Goal: Task Accomplishment & Management: Use online tool/utility

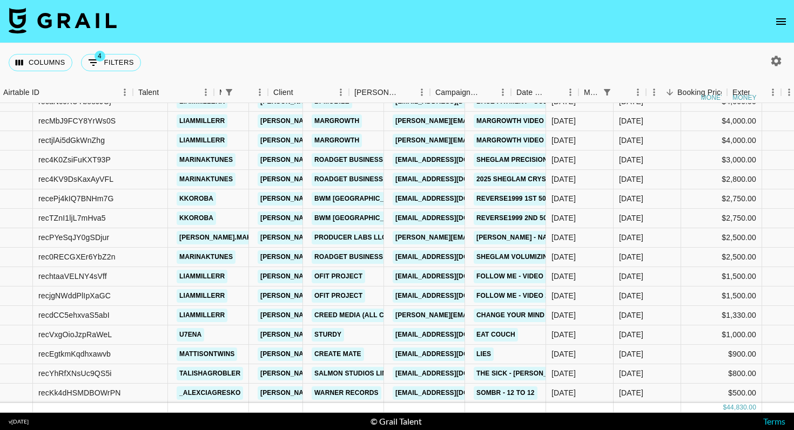
scroll to position [65, 91]
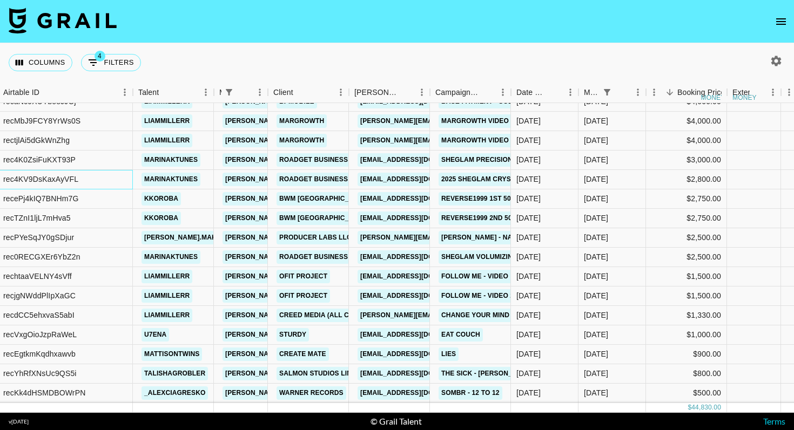
click at [84, 178] on div "rec4KV9DsKaxAyVFL" at bounding box center [65, 179] width 135 height 19
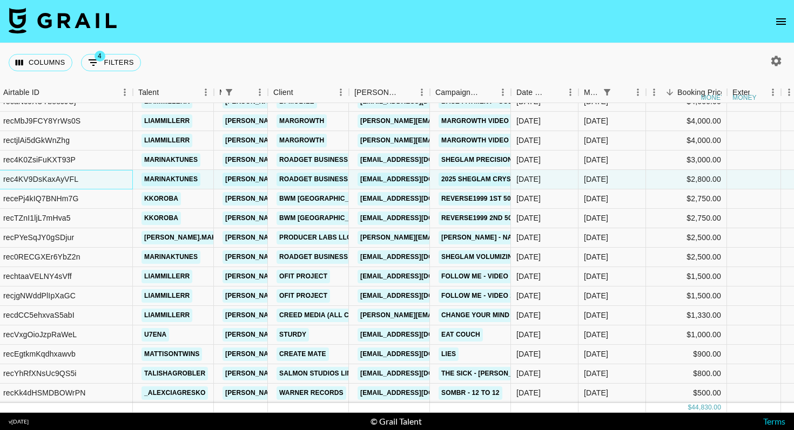
click at [70, 180] on div "rec4KV9DsKaxAyVFL" at bounding box center [40, 179] width 75 height 11
copy div "rec4KV9DsKaxAyVFL"
click at [63, 201] on div "recePj4kIQ7BNHm7G" at bounding box center [40, 198] width 75 height 11
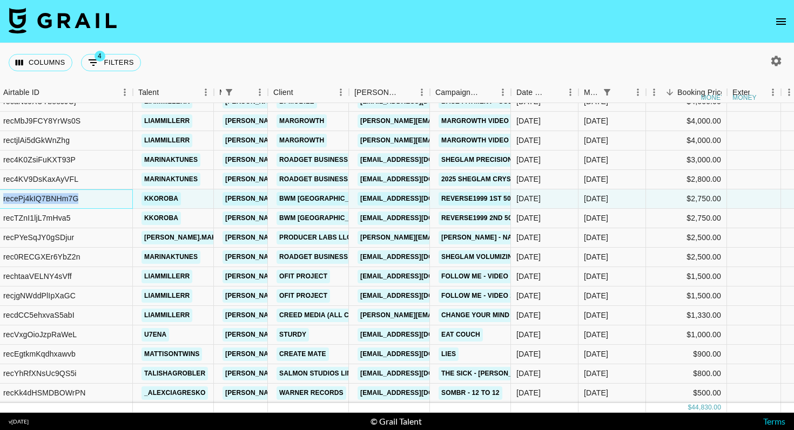
click at [63, 201] on div "recePj4kIQ7BNHm7G" at bounding box center [40, 198] width 75 height 11
copy div "recePj4kIQ7BNHm7G"
click at [64, 214] on div "recTZnI1ljL7mHva5" at bounding box center [36, 218] width 67 height 11
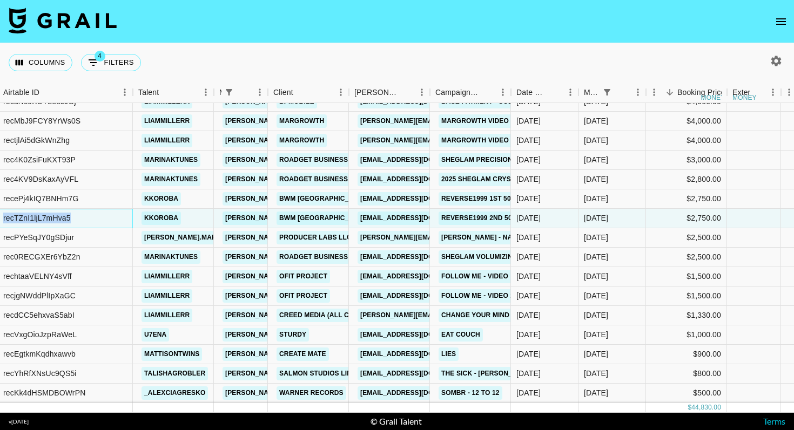
click at [64, 214] on div "recTZnI1ljL7mHva5" at bounding box center [36, 218] width 67 height 11
copy div "recTZnI1ljL7mHva5"
